Goal: Information Seeking & Learning: Find specific page/section

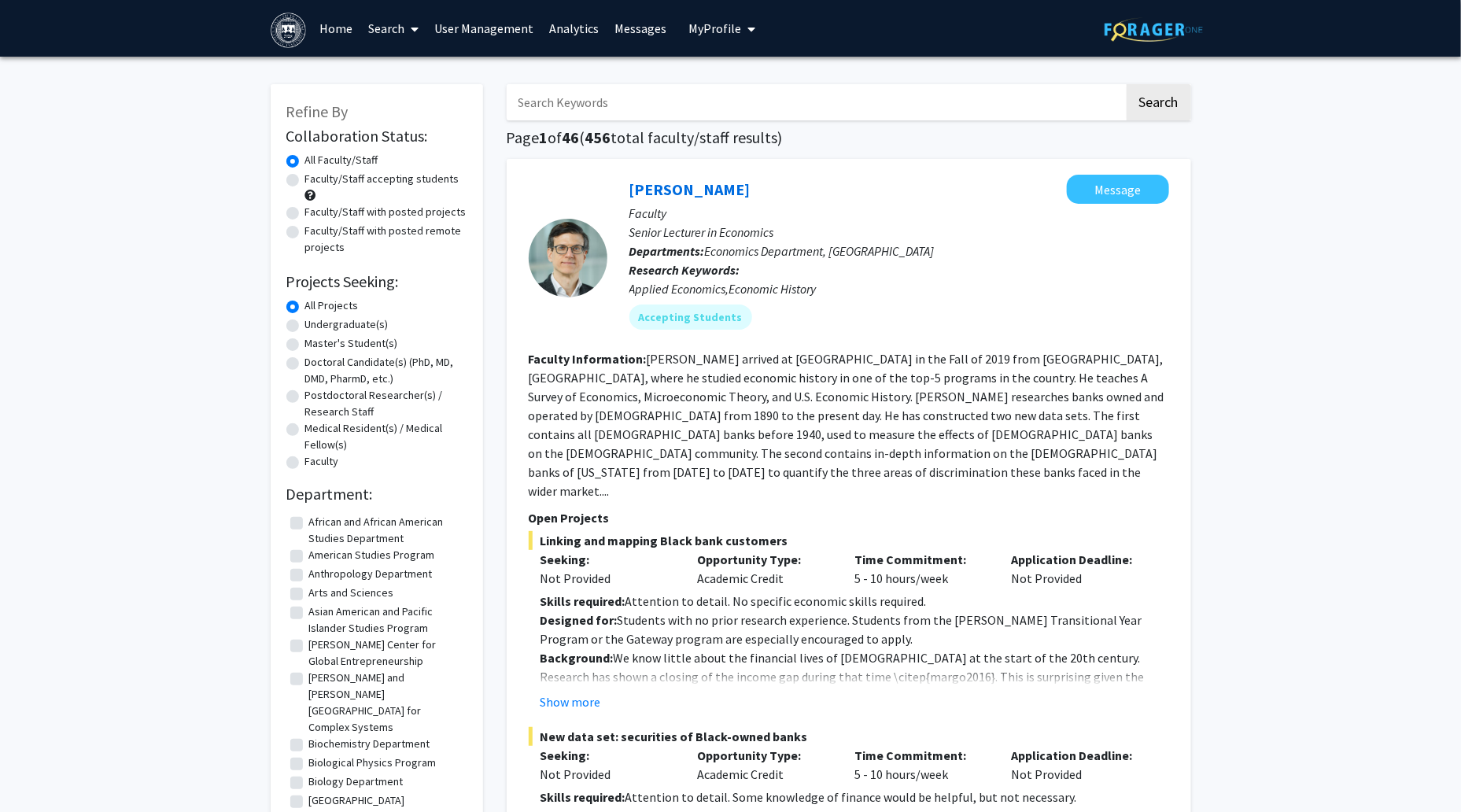
click at [391, 31] on link "Search" at bounding box center [394, 28] width 66 height 55
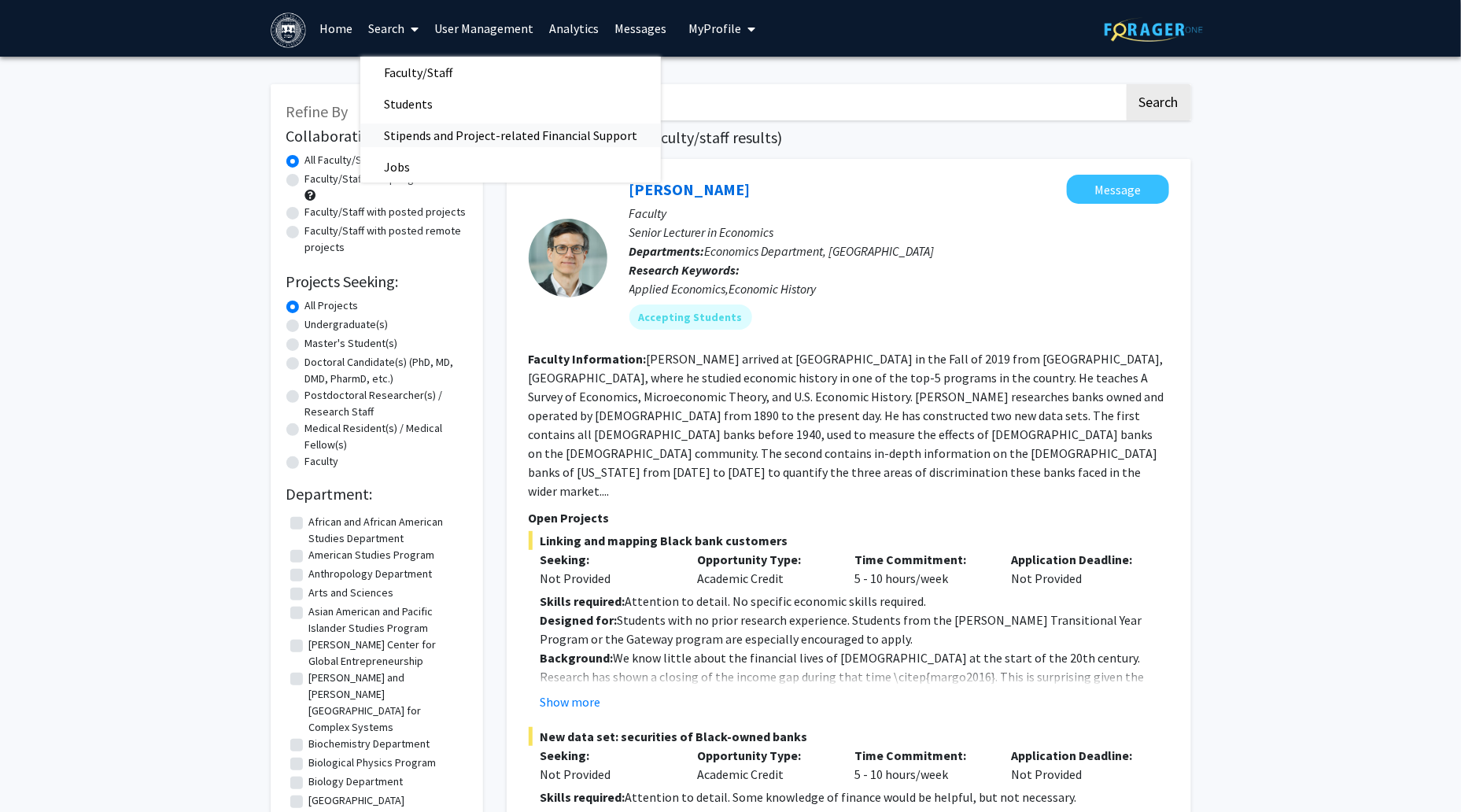
click at [398, 136] on span "Stipends and Project-related Financial Support" at bounding box center [511, 135] width 301 height 31
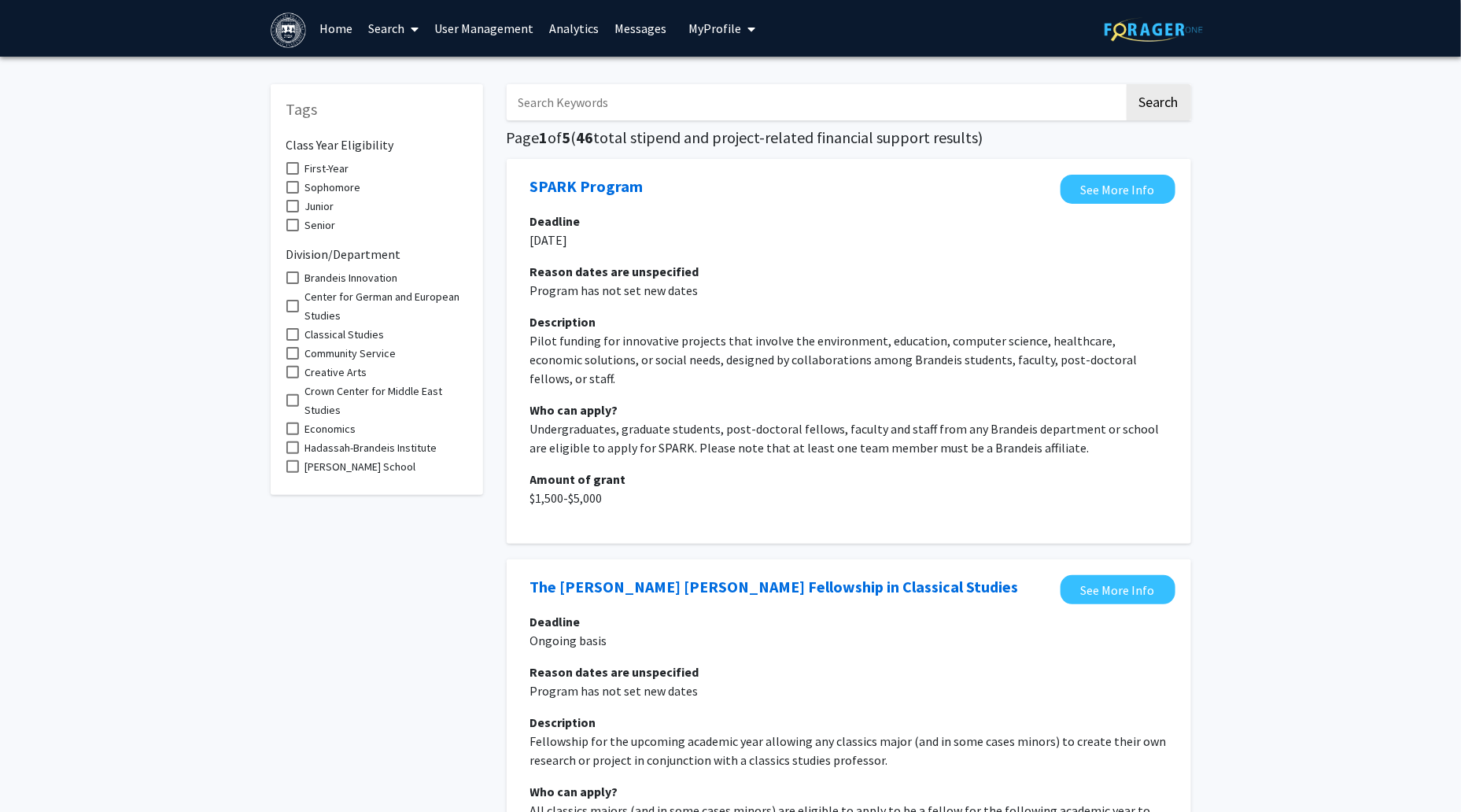
click at [588, 105] on input "Search Keywords" at bounding box center [816, 102] width 617 height 36
type input "Provost"
click at [1127, 84] on button "Search" at bounding box center [1159, 102] width 65 height 36
